Goal: Complete application form

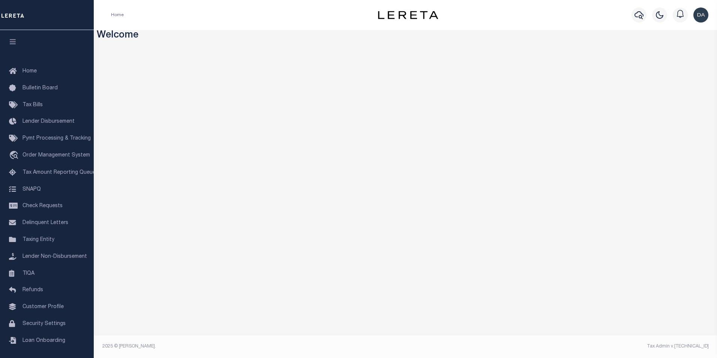
click at [230, 18] on div "Home" at bounding box center [231, 15] width 253 height 16
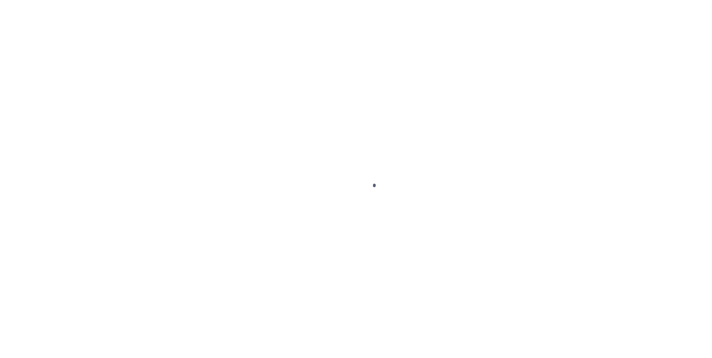
scroll to position [8, 0]
type input "03290119857-00300"
type input "[PERSON_NAME]"
select select "False"
select select
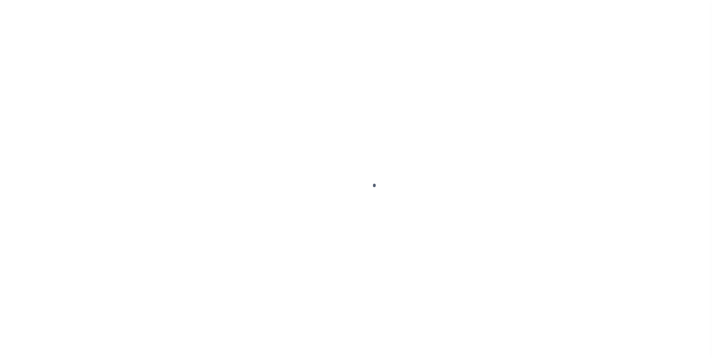
select select
type input "LOT [STREET_ADDRESS]"
type input "GREENVILLE WI 54942"
select select "10"
select select "Escrow"
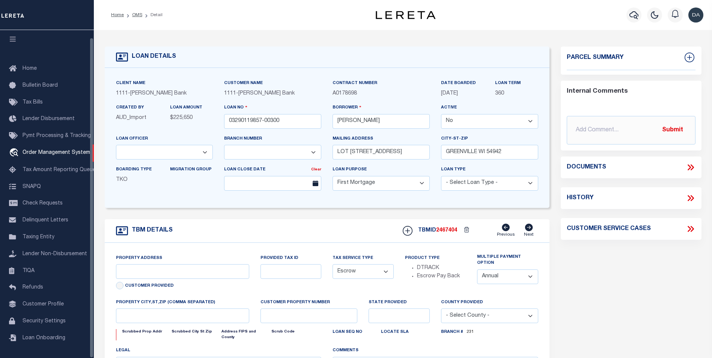
select select "2129"
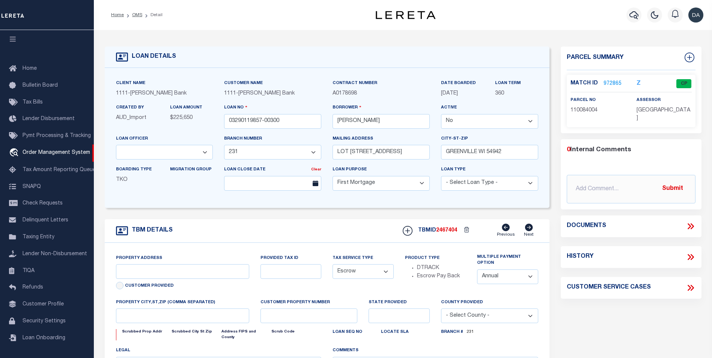
select select "4309"
type input "N1027 GLENNVIEW DR"
type input "110084004"
select select
type input "[GEOGRAPHIC_DATA], WI 54942"
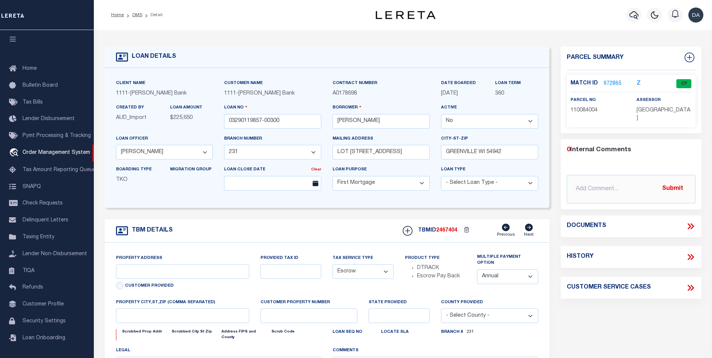
type input "01"
type input "WI"
select select
type textarea "Municipality = [GEOGRAPHIC_DATA], TOWN OF;"
